Goal: Information Seeking & Learning: Learn about a topic

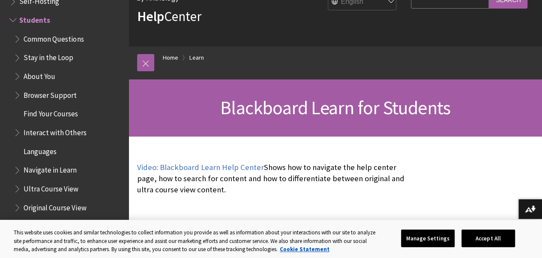
scroll to position [43, 0]
click at [448, 6] on input "Search Query" at bounding box center [450, -1] width 78 height 17
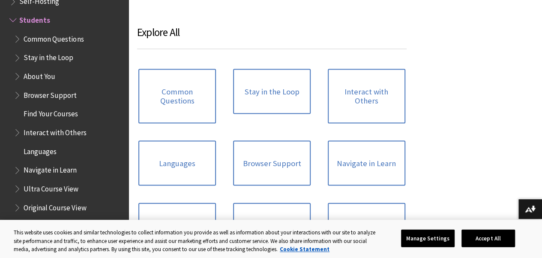
scroll to position [858, 0]
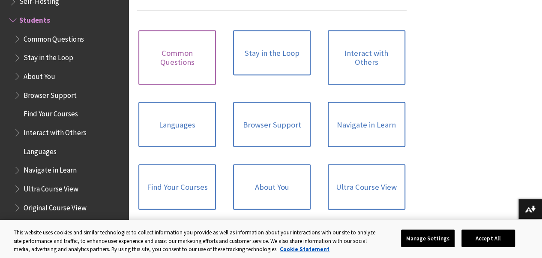
type input "irsc"
click at [170, 52] on link "Common Questions" at bounding box center [178, 57] width 78 height 54
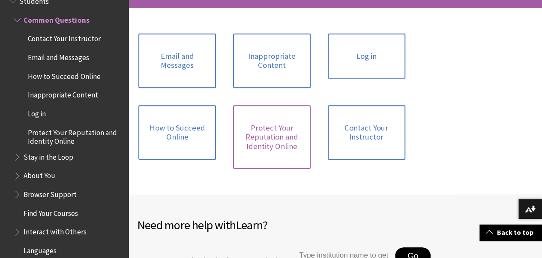
click at [235, 139] on link "Protect Your Reputation and Identity Online" at bounding box center [272, 137] width 78 height 64
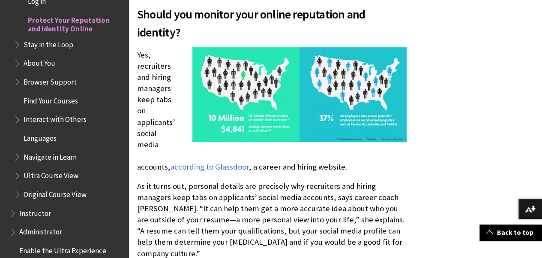
scroll to position [214, 0]
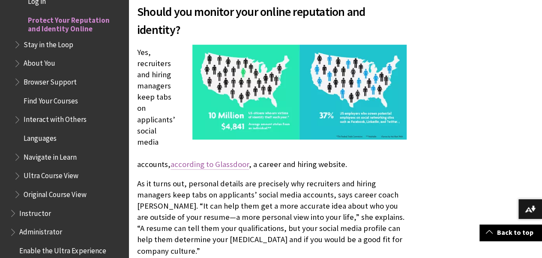
click at [196, 160] on link "according to Glassdoor" at bounding box center [210, 164] width 78 height 10
